Goal: Use online tool/utility: Utilize a website feature to perform a specific function

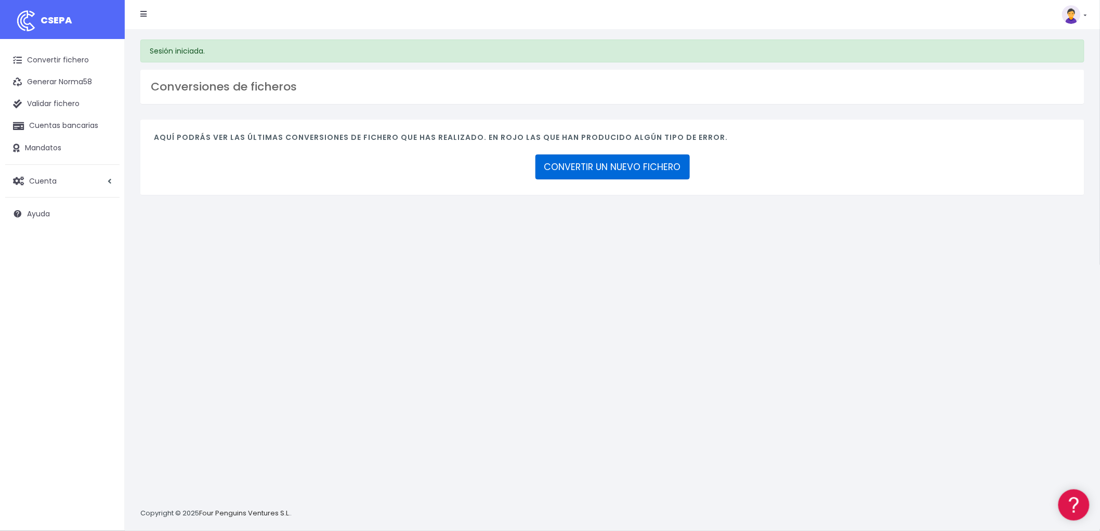
click at [646, 173] on link "CONVERTIR UN NUEVO FICHERO" at bounding box center [612, 166] width 154 height 25
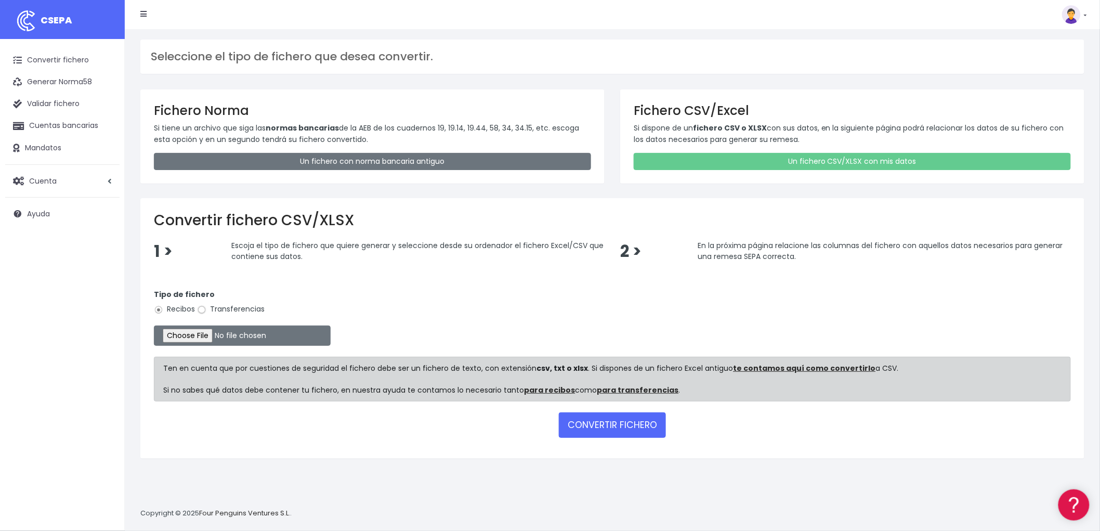
click at [200, 307] on input "Transferencias" at bounding box center [201, 309] width 9 height 9
radio input "true"
click at [196, 331] on input "file" at bounding box center [242, 335] width 177 height 20
type input "C:\fakepath\REMESA TRF BYA.csv"
click at [620, 423] on button "CONVERTIR FICHERO" at bounding box center [612, 424] width 107 height 25
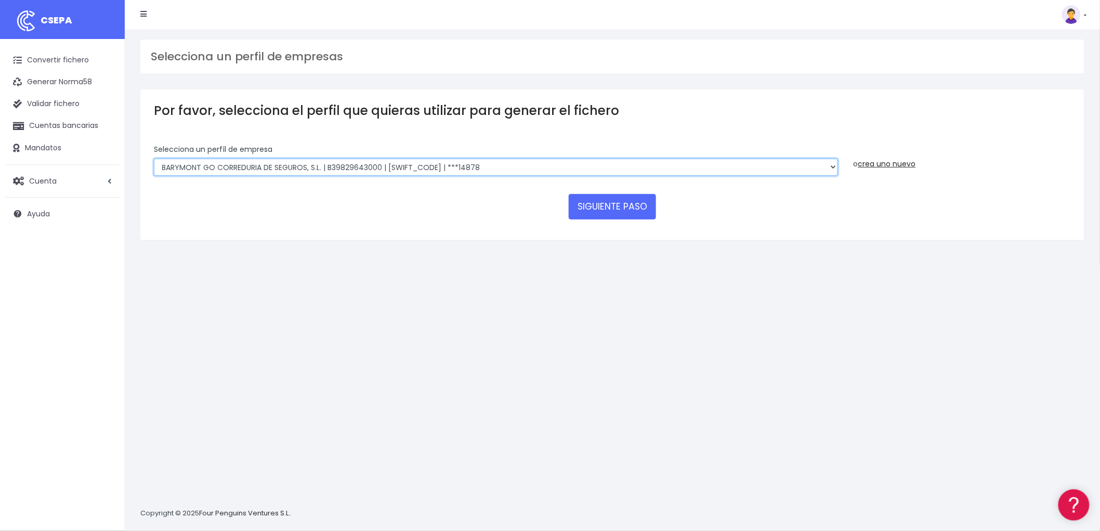
click at [825, 165] on select "BARYMONT GO CORREDURIA DE SEGUROS, S.L. | B39829643000 | [SWIFT_CODE] | ***1487…" at bounding box center [496, 168] width 684 height 18
select select "721"
click at [154, 159] on select "BARYMONT GO CORREDURIA DE SEGUROS, S.L. | B39829643000 | BSABESBBXXX | ***14878…" at bounding box center [496, 168] width 684 height 18
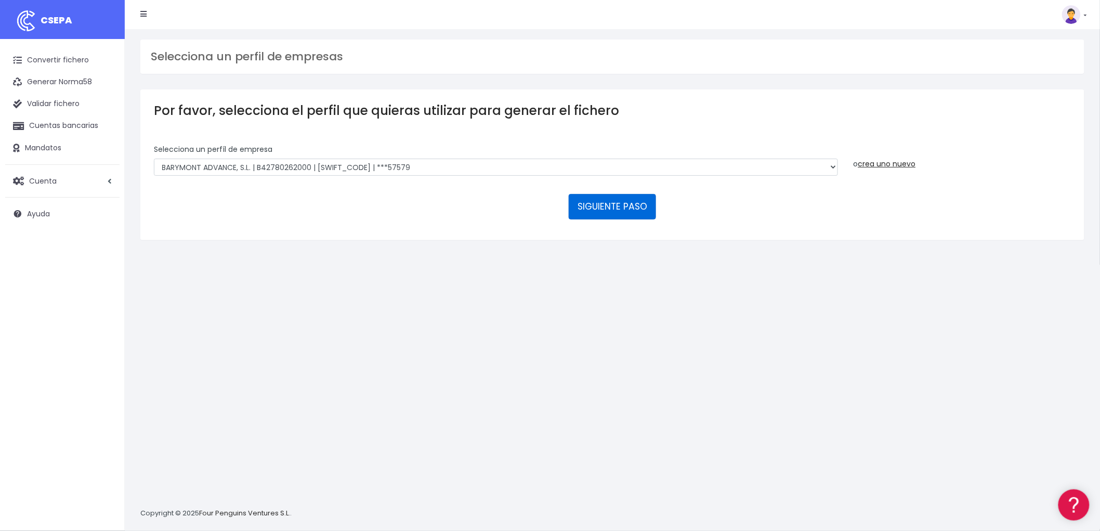
click at [624, 205] on button "SIGUIENTE PASO" at bounding box center [612, 206] width 87 height 25
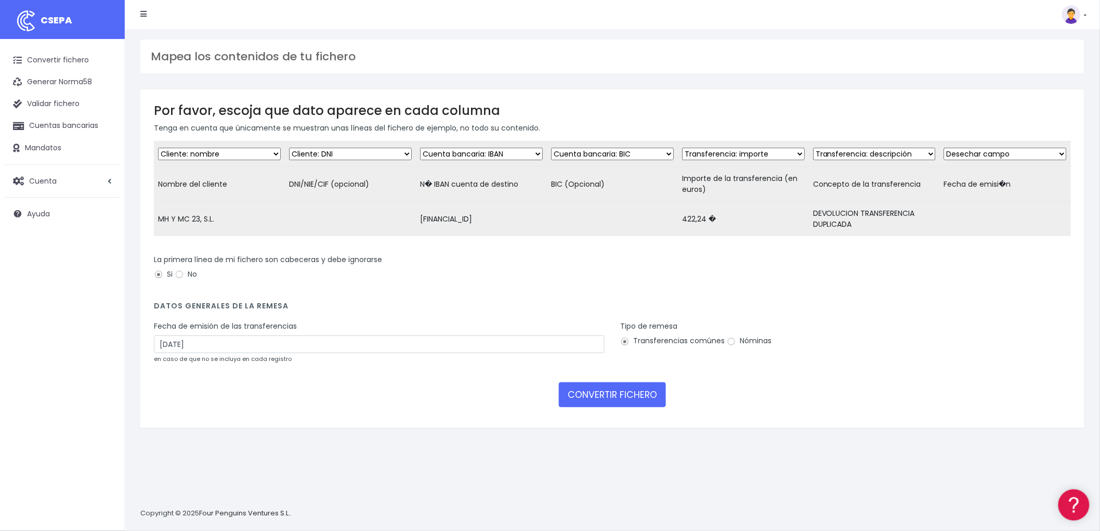
click at [142, 9] on link at bounding box center [143, 14] width 6 height 21
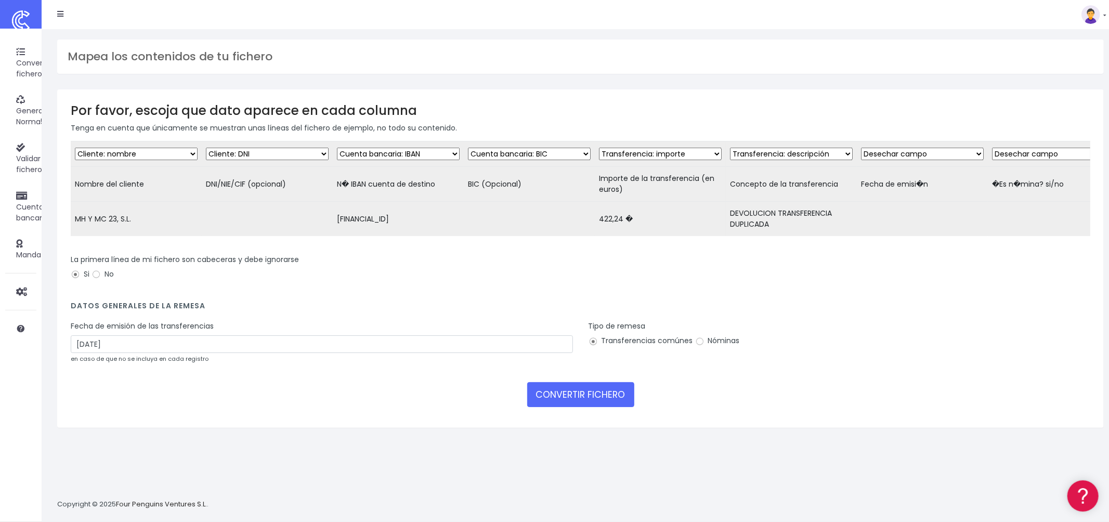
click at [46, 11] on div "CSEPA Suscripción Facturación API [GEOGRAPHIC_DATA] Salir" at bounding box center [574, 15] width 1064 height 22
click at [56, 16] on li at bounding box center [60, 14] width 22 height 21
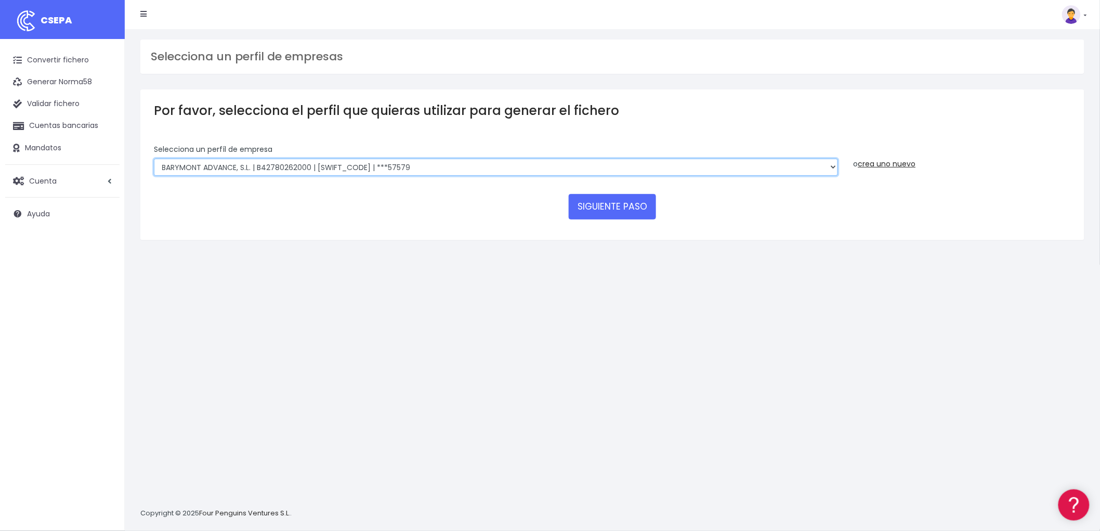
click at [828, 164] on select "BARYMONT GO CORREDURIA DE SEGUROS, S.L. | B39829643000 | [SWIFT_CODE] | ***1487…" at bounding box center [496, 168] width 684 height 18
select select "1549"
click at [154, 159] on select "BARYMONT GO CORREDURIA DE SEGUROS, S.L. | B39829643000 | BSABESBBXXX | ***14878…" at bounding box center [496, 168] width 684 height 18
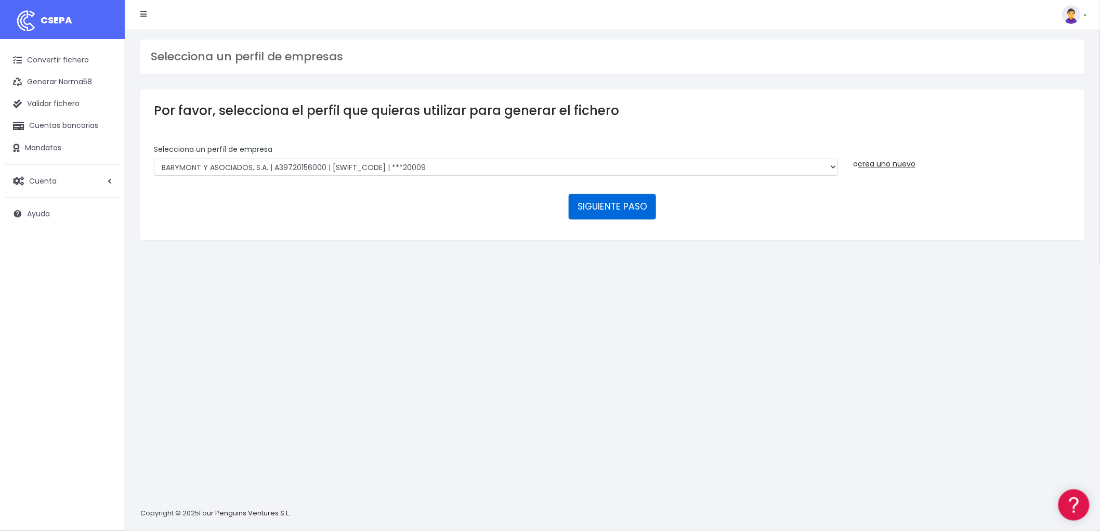
click at [631, 202] on button "SIGUIENTE PASO" at bounding box center [612, 206] width 87 height 25
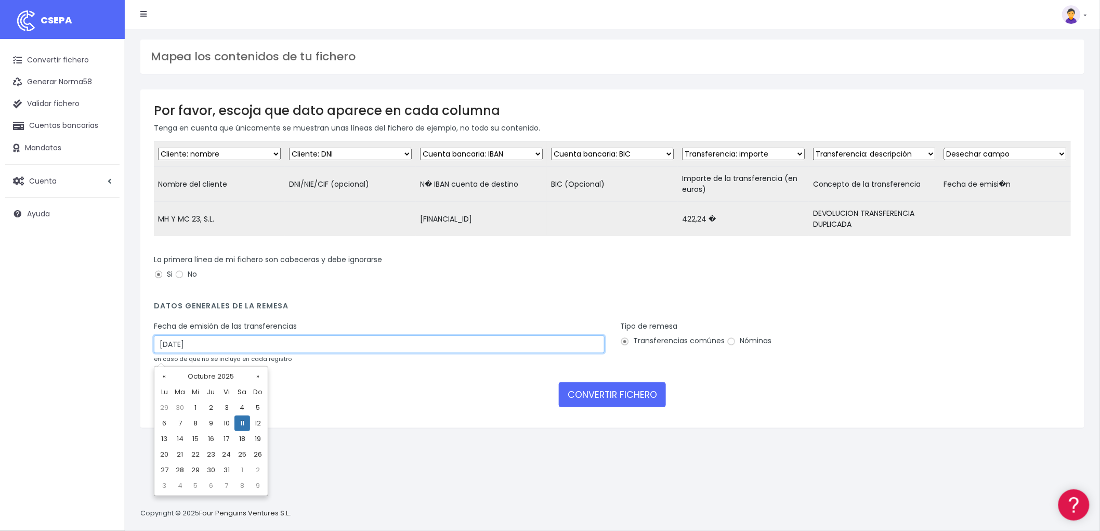
click at [302, 347] on input "11/10/2025" at bounding box center [379, 344] width 451 height 18
click at [210, 424] on td "9" at bounding box center [211, 423] width 16 height 16
type input "[DATE]"
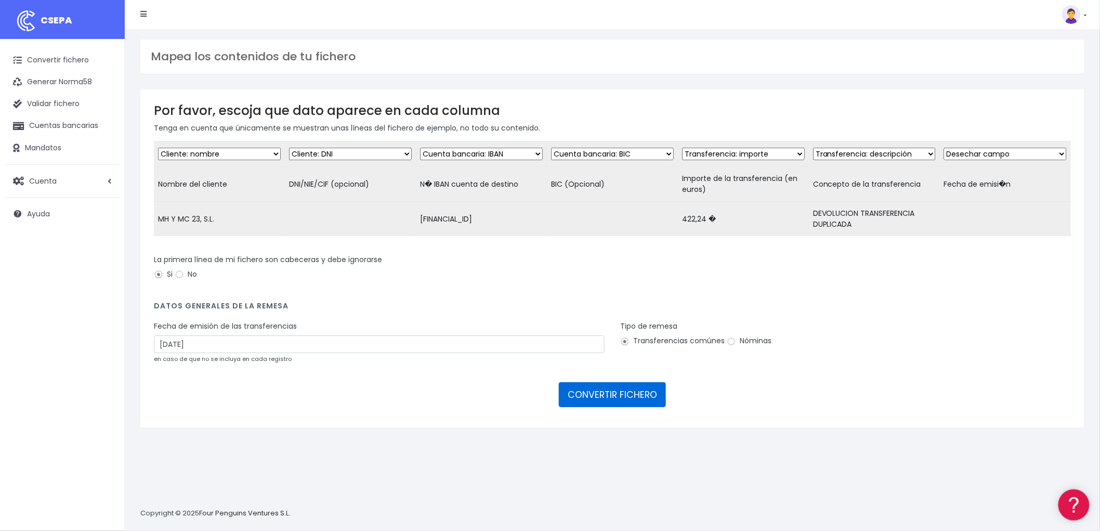
click at [585, 406] on button "CONVERTIR FICHERO" at bounding box center [612, 394] width 107 height 25
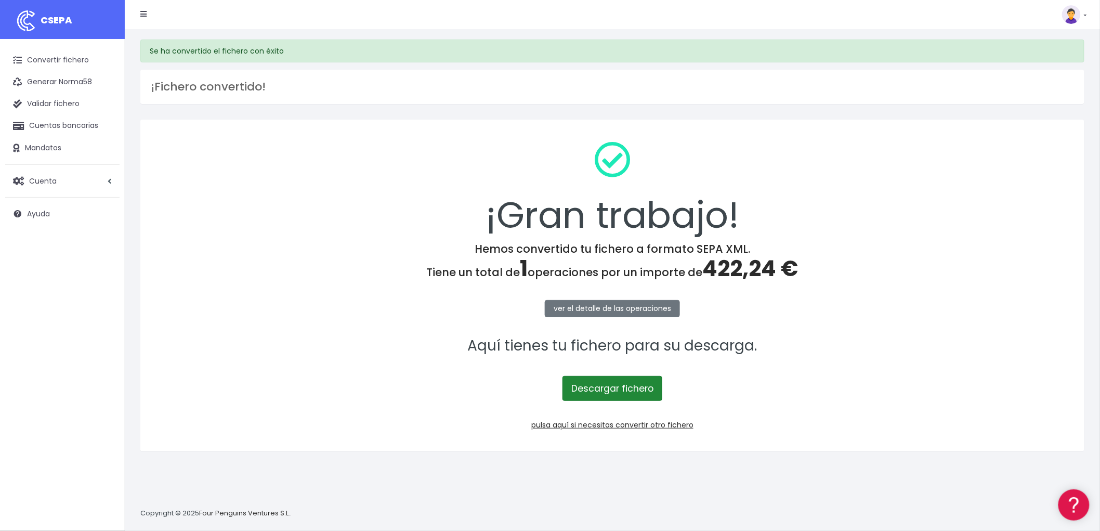
click at [607, 380] on link "Descargar fichero" at bounding box center [612, 388] width 100 height 25
click at [677, 427] on link "pulsa aquí si necesitas convertir otro fichero" at bounding box center [612, 424] width 162 height 10
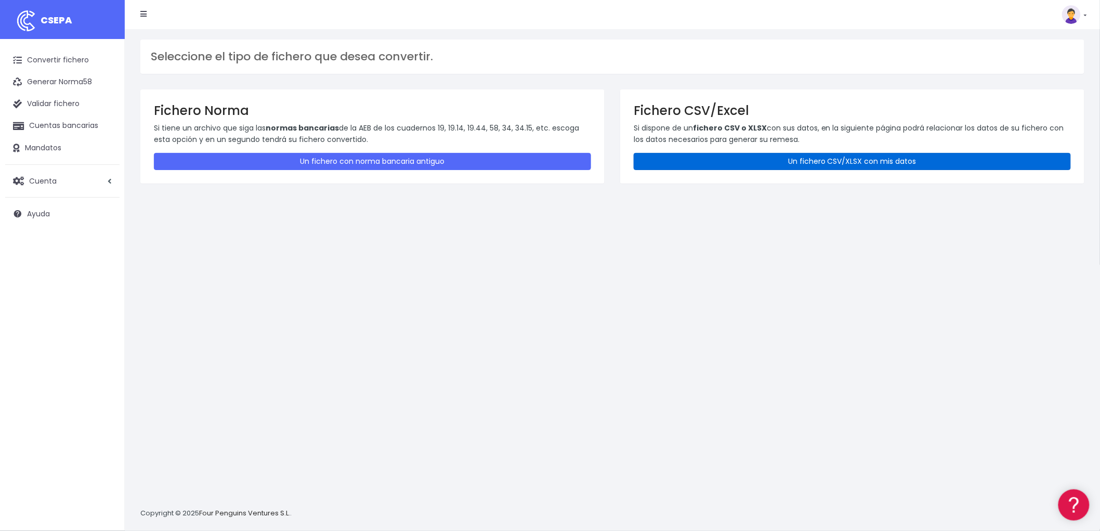
click at [807, 153] on link "Un fichero CSV/XLSX con mis datos" at bounding box center [852, 161] width 437 height 17
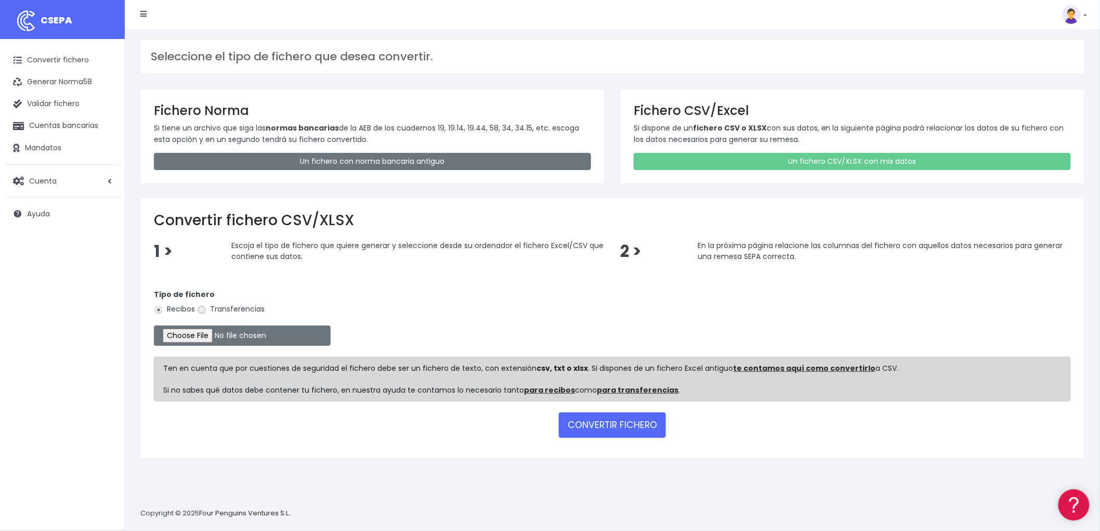
click at [203, 312] on input "Transferencias" at bounding box center [201, 309] width 9 height 9
radio input "true"
click at [195, 337] on input "file" at bounding box center [242, 335] width 177 height 20
type input "C:\fakepath\REMESA TRF ADV.csv"
click at [615, 422] on button "CONVERTIR FICHERO" at bounding box center [612, 424] width 107 height 25
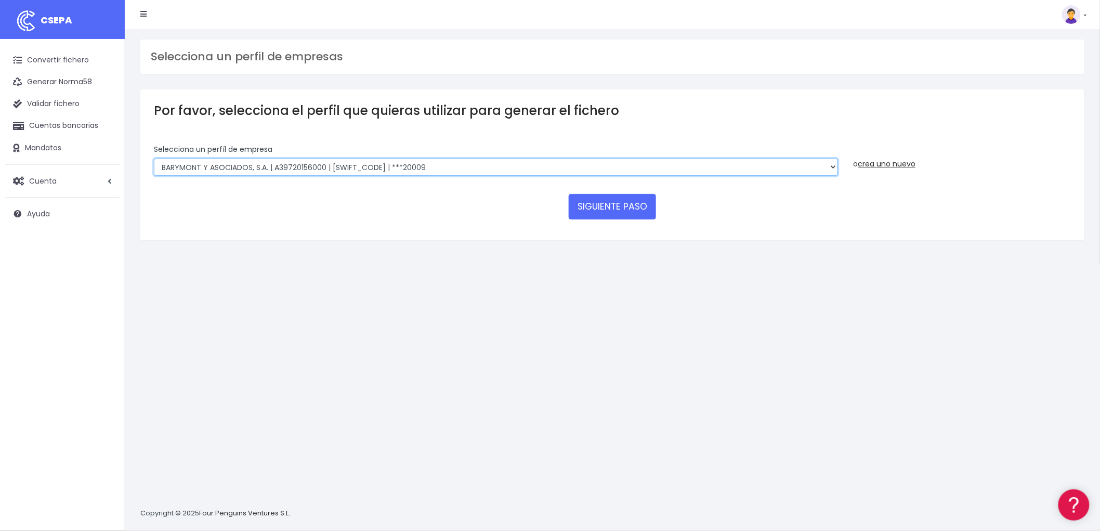
click at [834, 168] on select "BARYMONT GO CORREDURIA DE SEGUROS, S.L. | B39829643000 | [SWIFT_CODE] | ***1487…" at bounding box center [496, 168] width 684 height 18
select select "1544"
click at [154, 159] on select "BARYMONT GO CORREDURIA DE SEGUROS, S.L. | B39829643000 | BSABESBBXXX | ***14878…" at bounding box center [496, 168] width 684 height 18
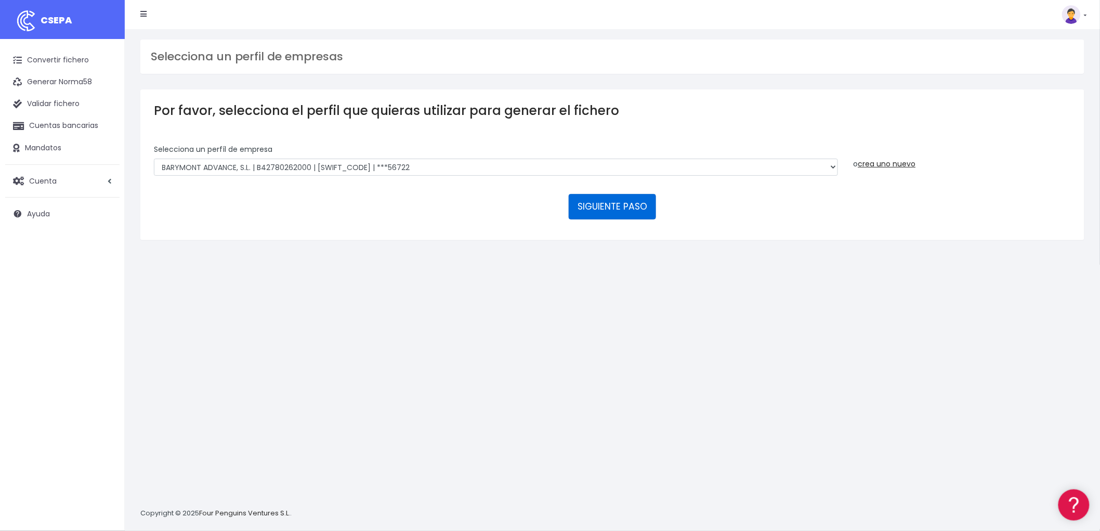
click at [612, 202] on button "SIGUIENTE PASO" at bounding box center [612, 206] width 87 height 25
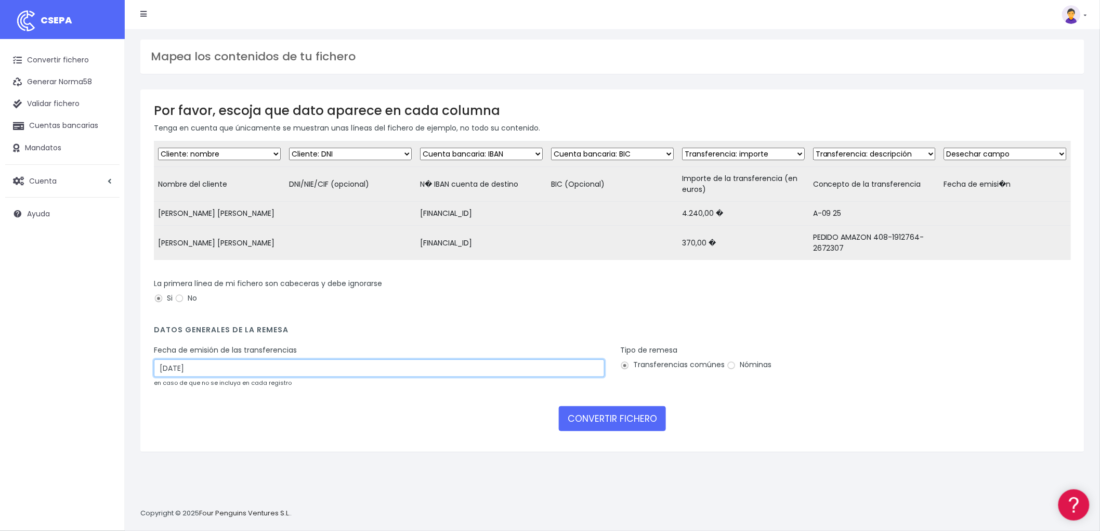
click at [236, 377] on input "[DATE]" at bounding box center [379, 368] width 451 height 18
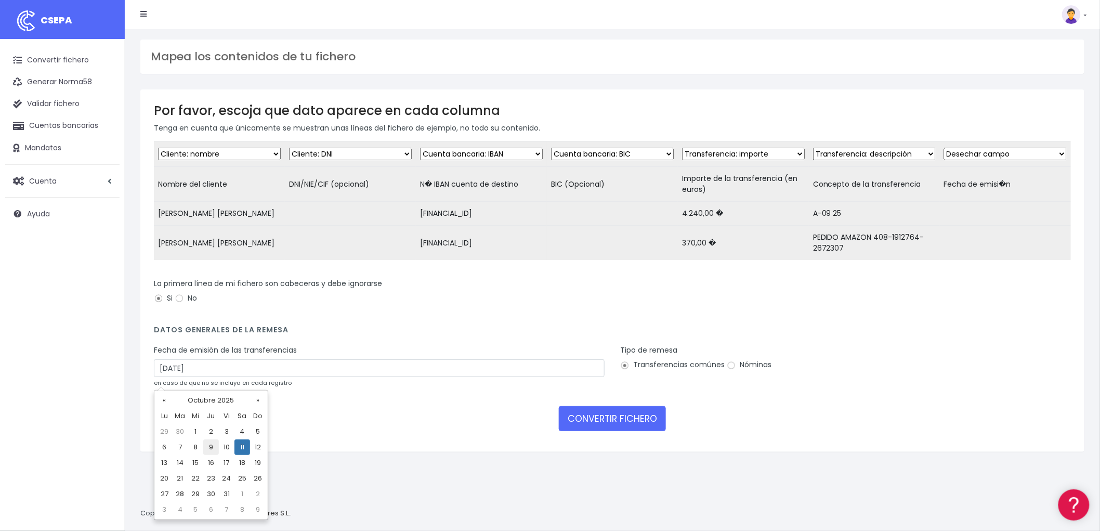
click at [213, 445] on td "9" at bounding box center [211, 447] width 16 height 16
type input "[DATE]"
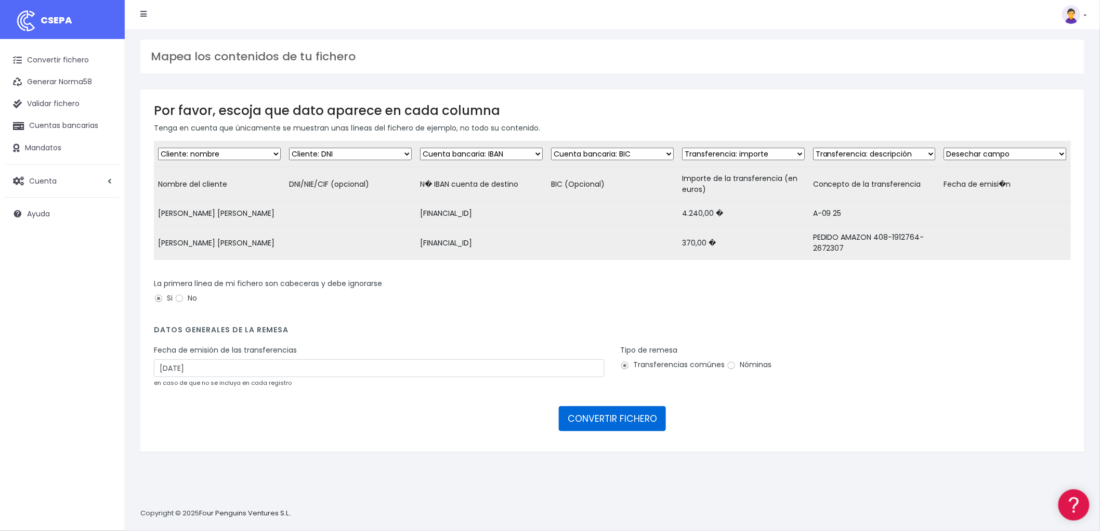
click at [629, 430] on button "CONVERTIR FICHERO" at bounding box center [612, 418] width 107 height 25
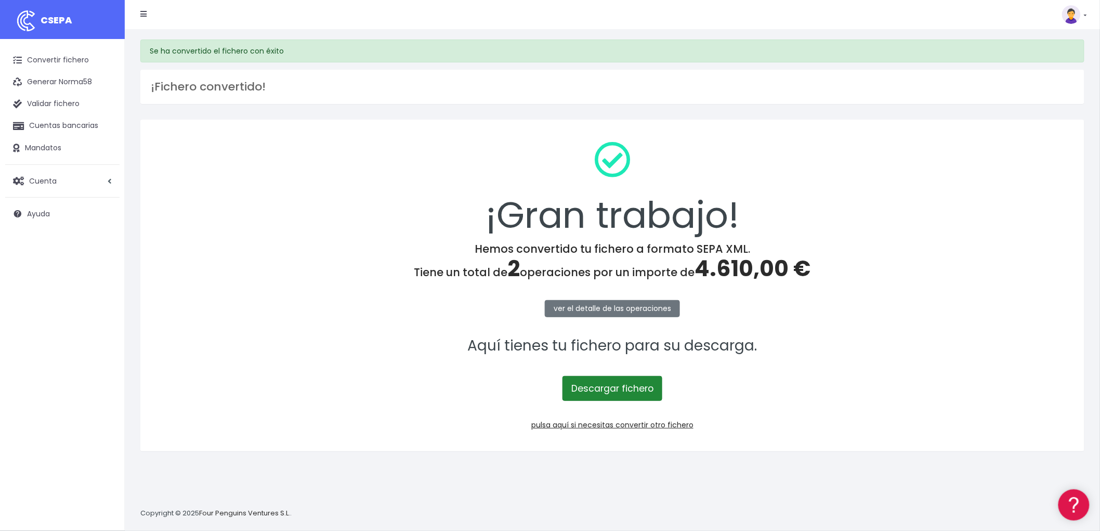
click at [625, 390] on link "Descargar fichero" at bounding box center [612, 388] width 100 height 25
